Goal: Task Accomplishment & Management: Manage account settings

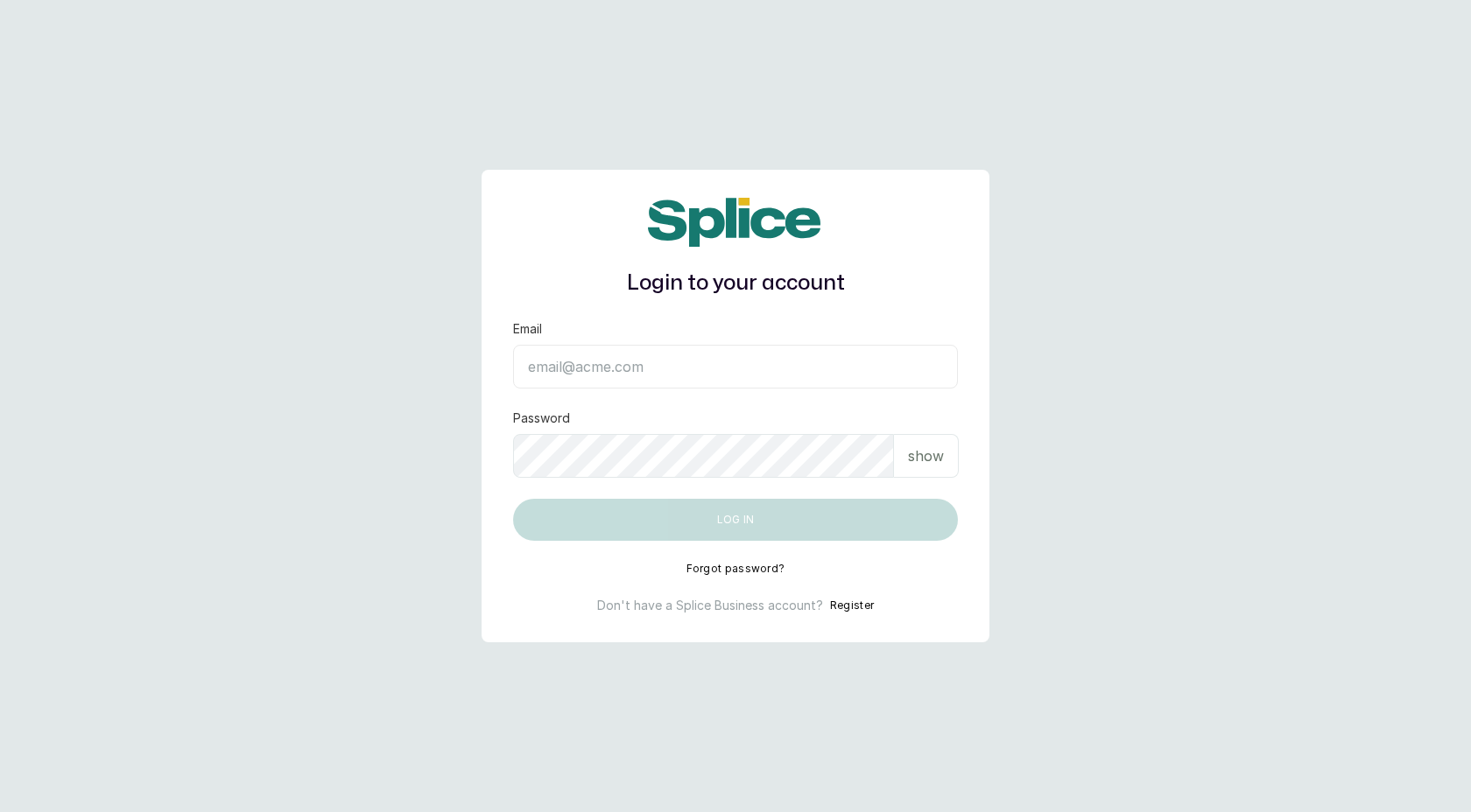
click at [633, 367] on input "Email" at bounding box center [735, 366] width 445 height 44
click at [962, 296] on div "Login to your account Email Password show Log in Forgot password? Don't have a …" at bounding box center [736, 406] width 508 height 474
click at [894, 377] on input "Email" at bounding box center [735, 366] width 445 height 44
click at [684, 365] on input "Email" at bounding box center [735, 366] width 445 height 44
type input "[EMAIL_ADDRESS][DOMAIN_NAME]"
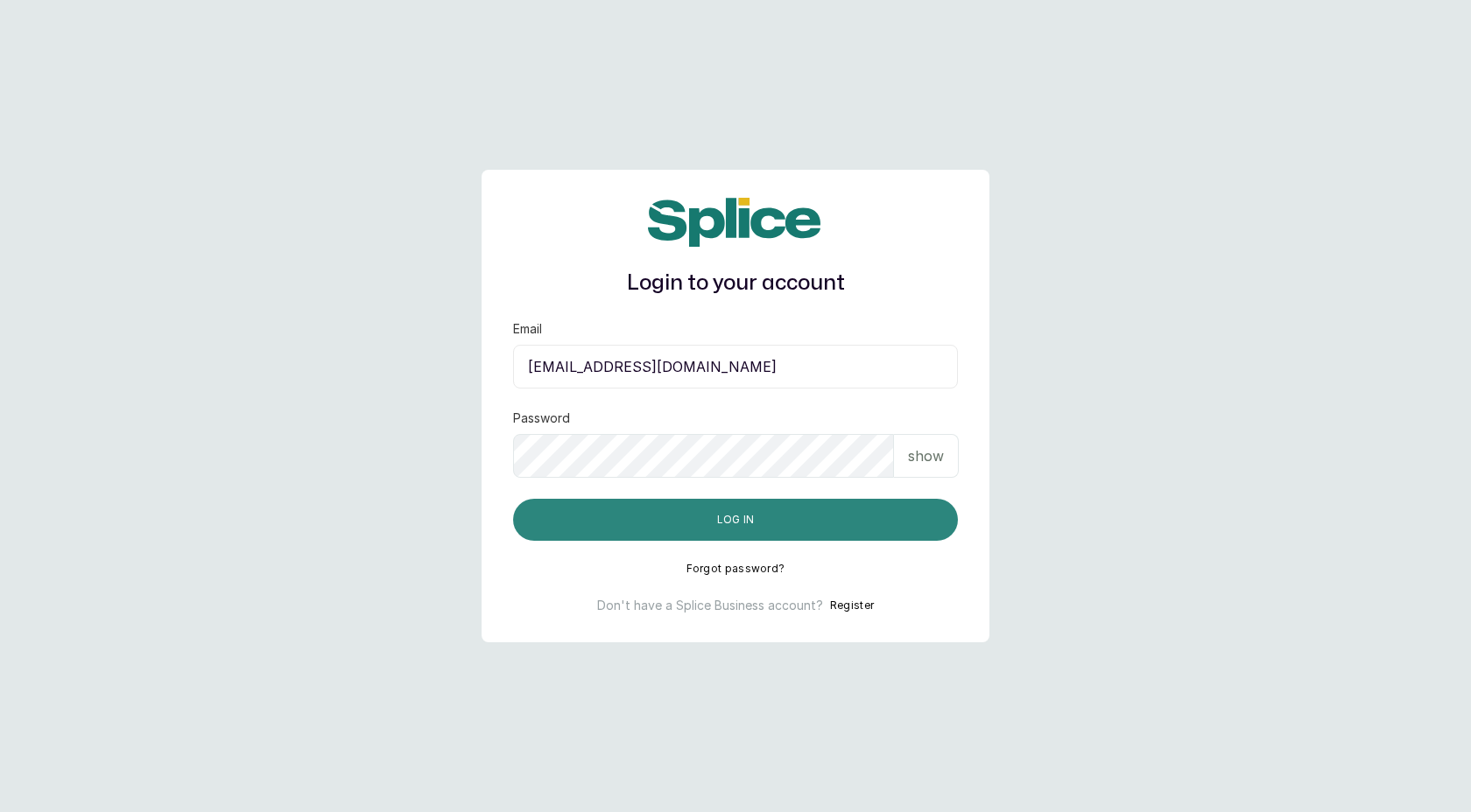
click at [728, 512] on button "Log in" at bounding box center [735, 520] width 445 height 42
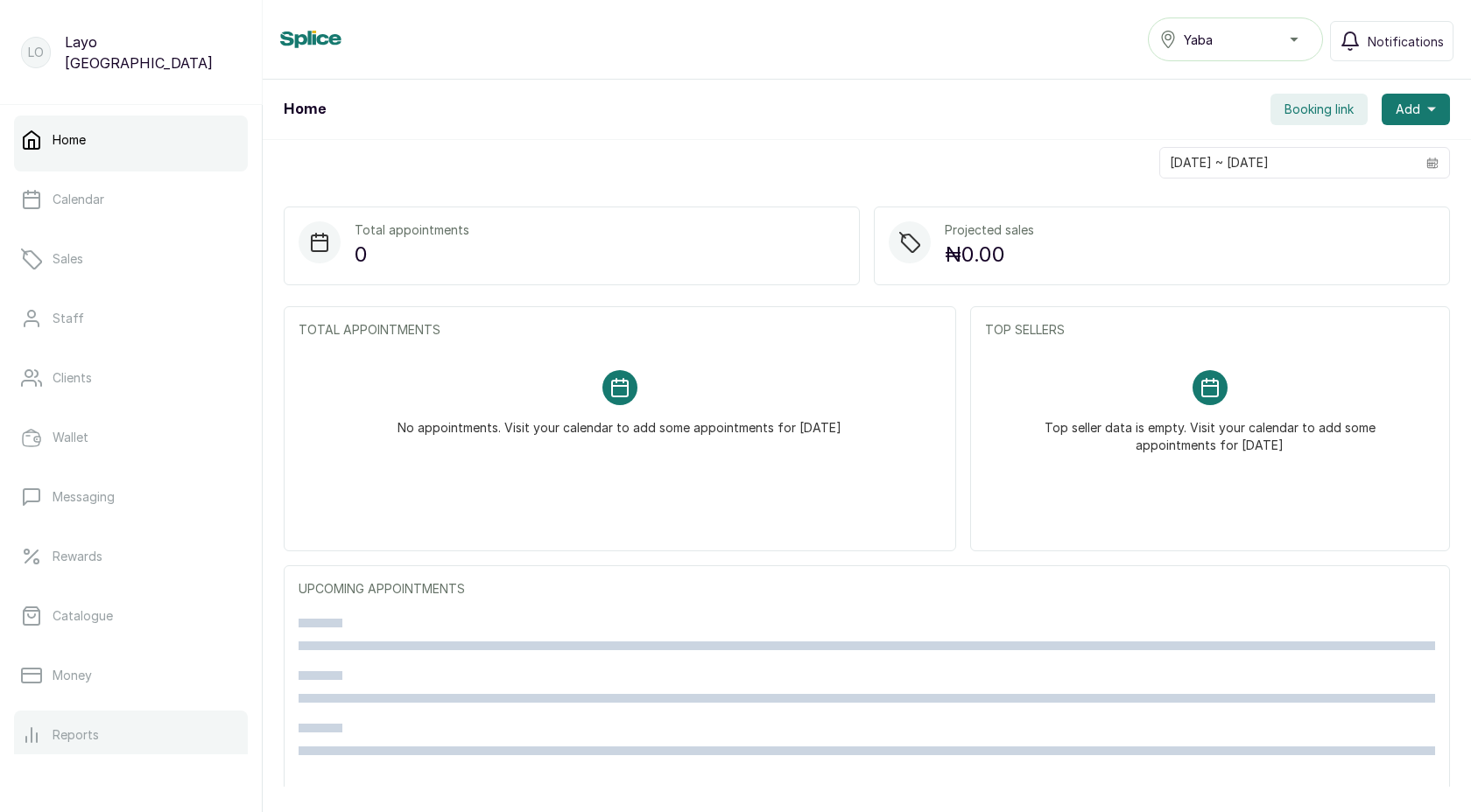
scroll to position [193, 0]
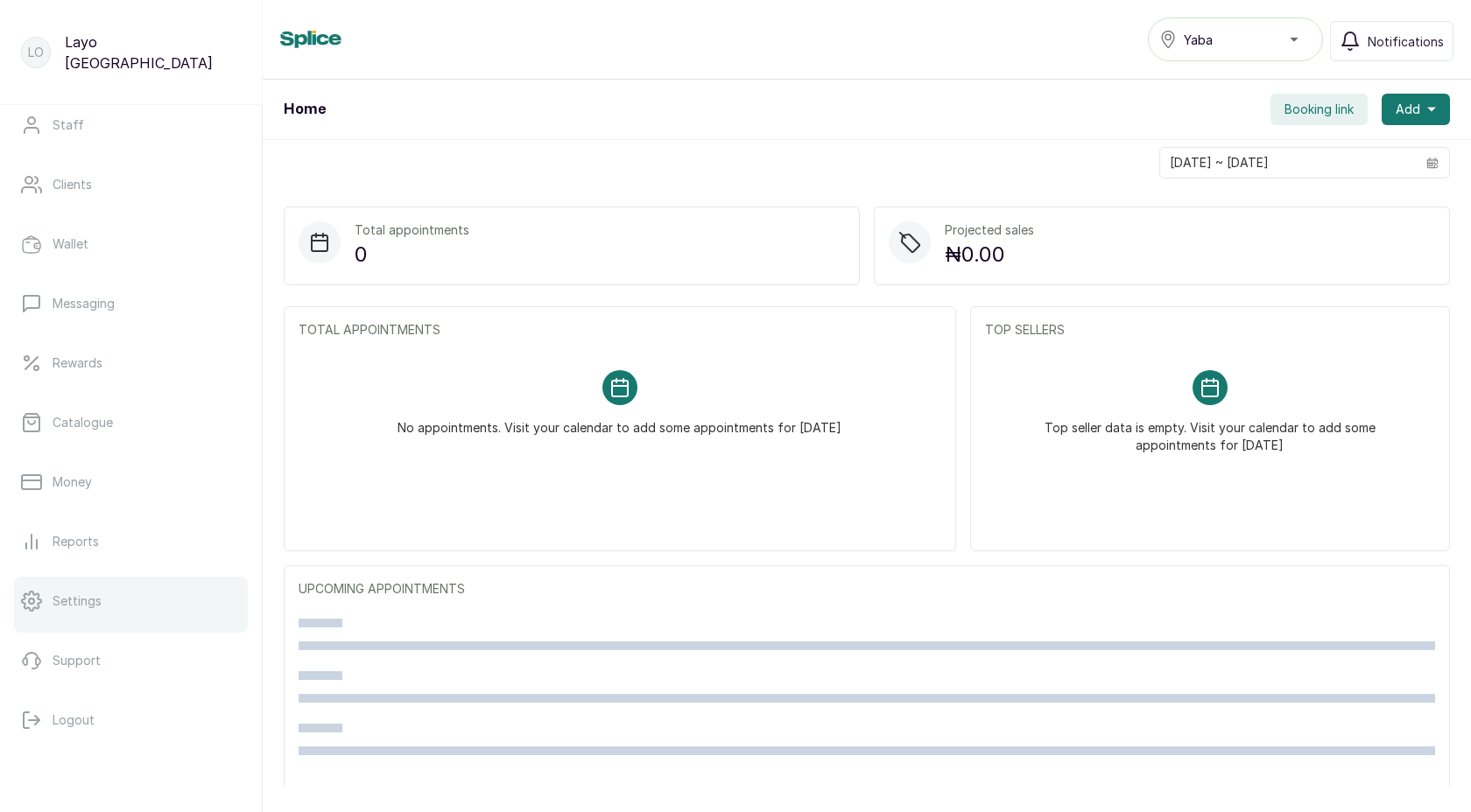
click at [93, 606] on p "Settings" at bounding box center [77, 601] width 49 height 18
